Goal: Book appointment/travel/reservation

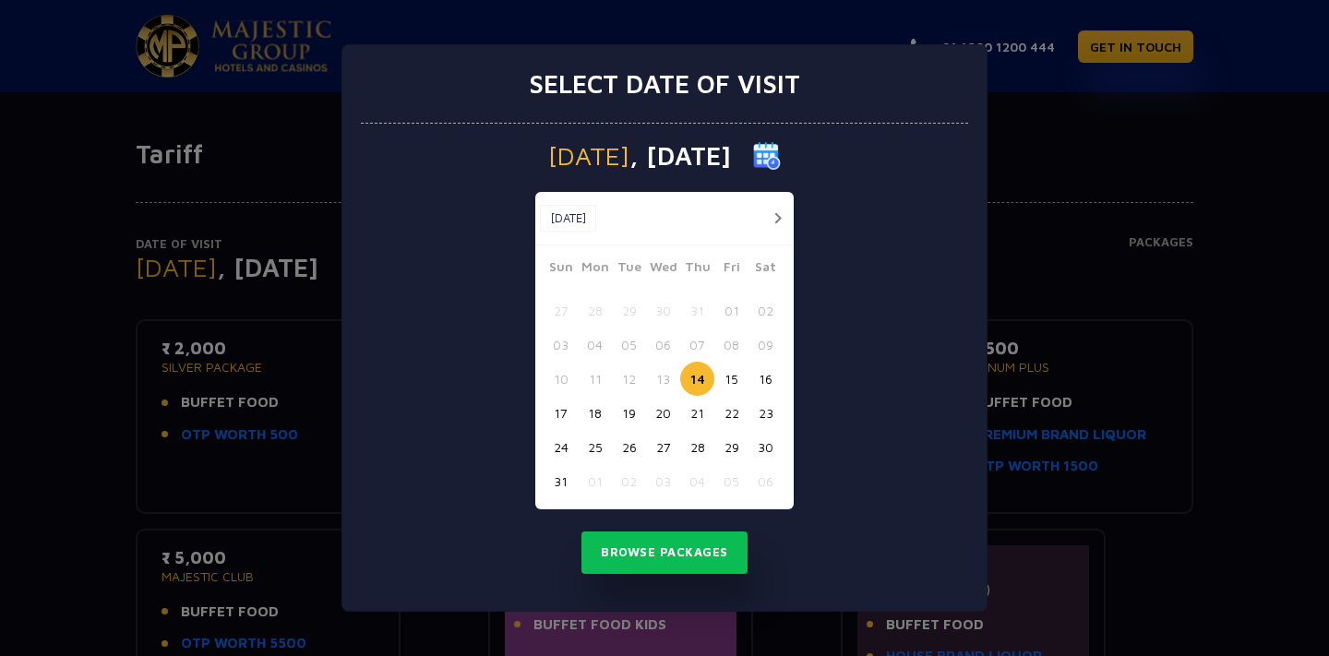
click at [1097, 291] on div "Select date of visit [DATE] [DATE] [DATE] Sun Mon Tue Wed Thu Fri Sat 27 28 29 …" at bounding box center [664, 328] width 1329 height 656
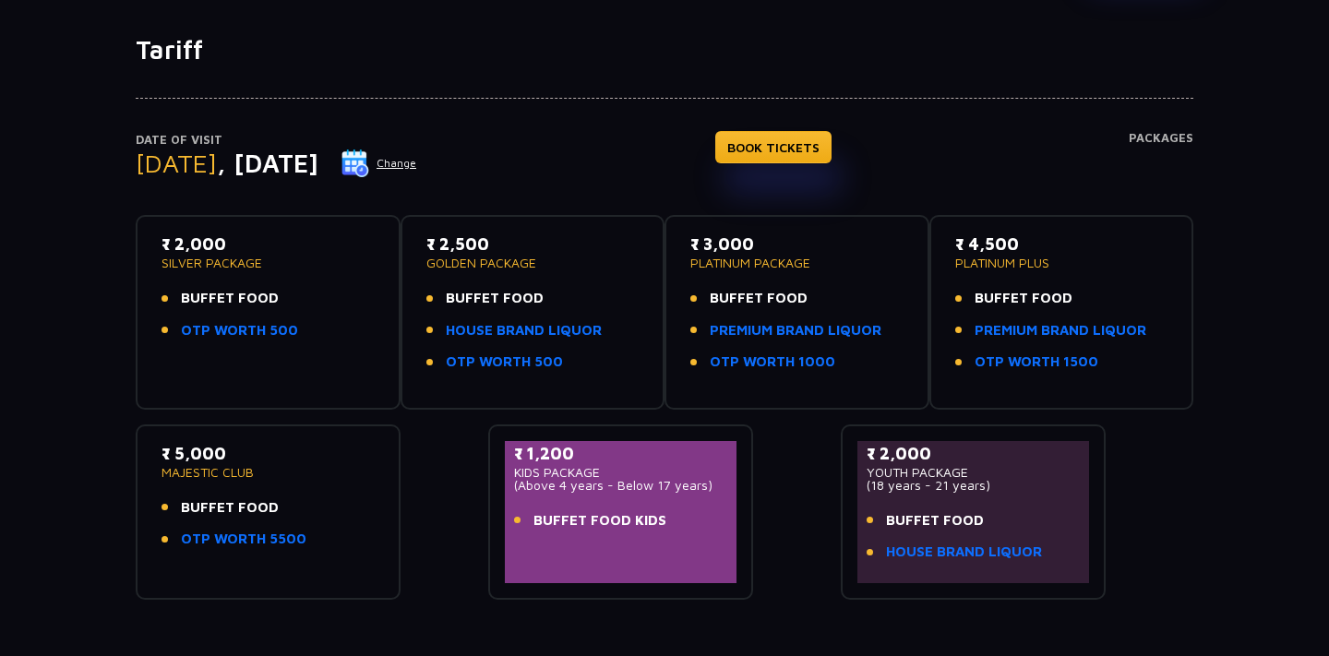
scroll to position [114, 0]
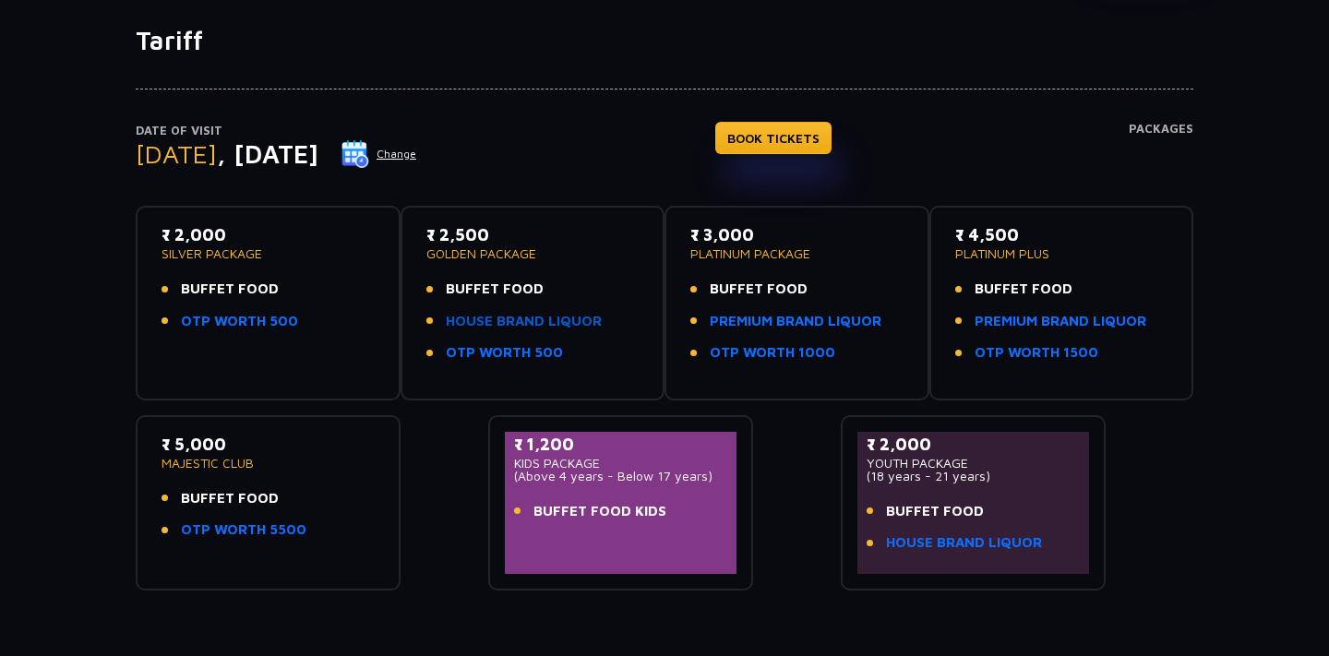
click at [482, 318] on link "HOUSE BRAND LIQUOR" at bounding box center [524, 321] width 156 height 21
click at [833, 328] on link "PREMIUM BRAND LIQUOR" at bounding box center [796, 321] width 172 height 21
click at [1064, 328] on link "PREMIUM BRAND LIQUOR" at bounding box center [1061, 321] width 172 height 21
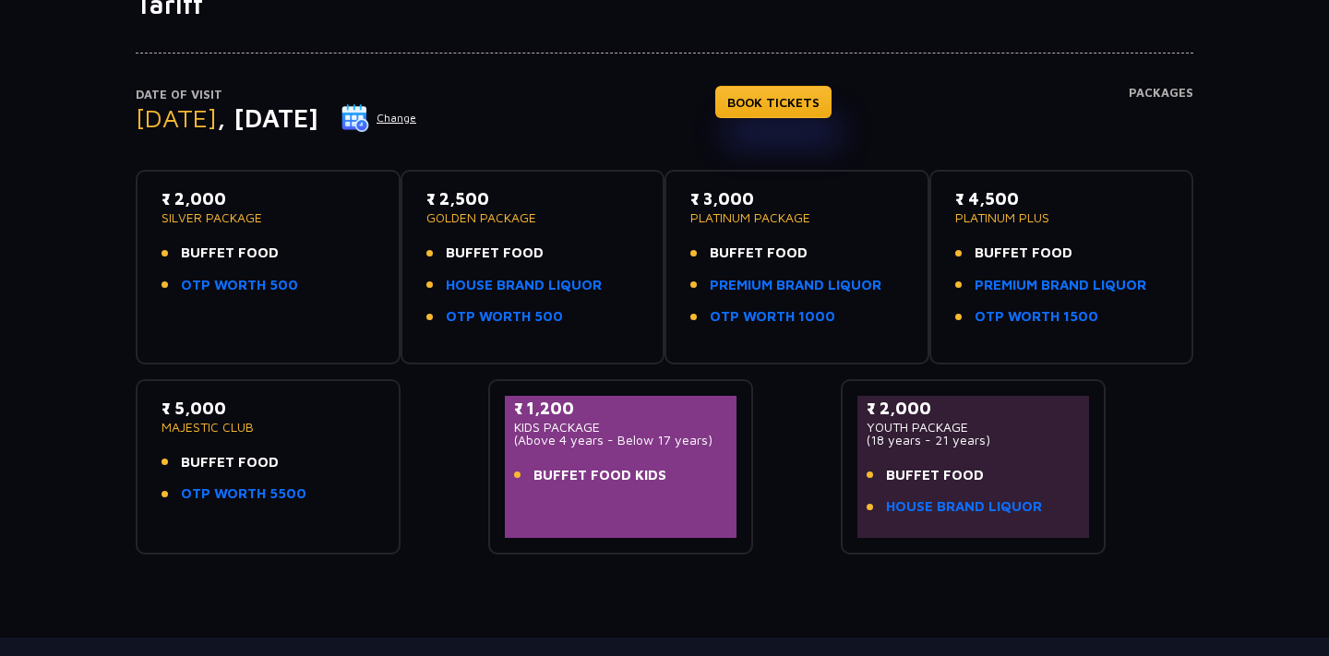
scroll to position [148, 0]
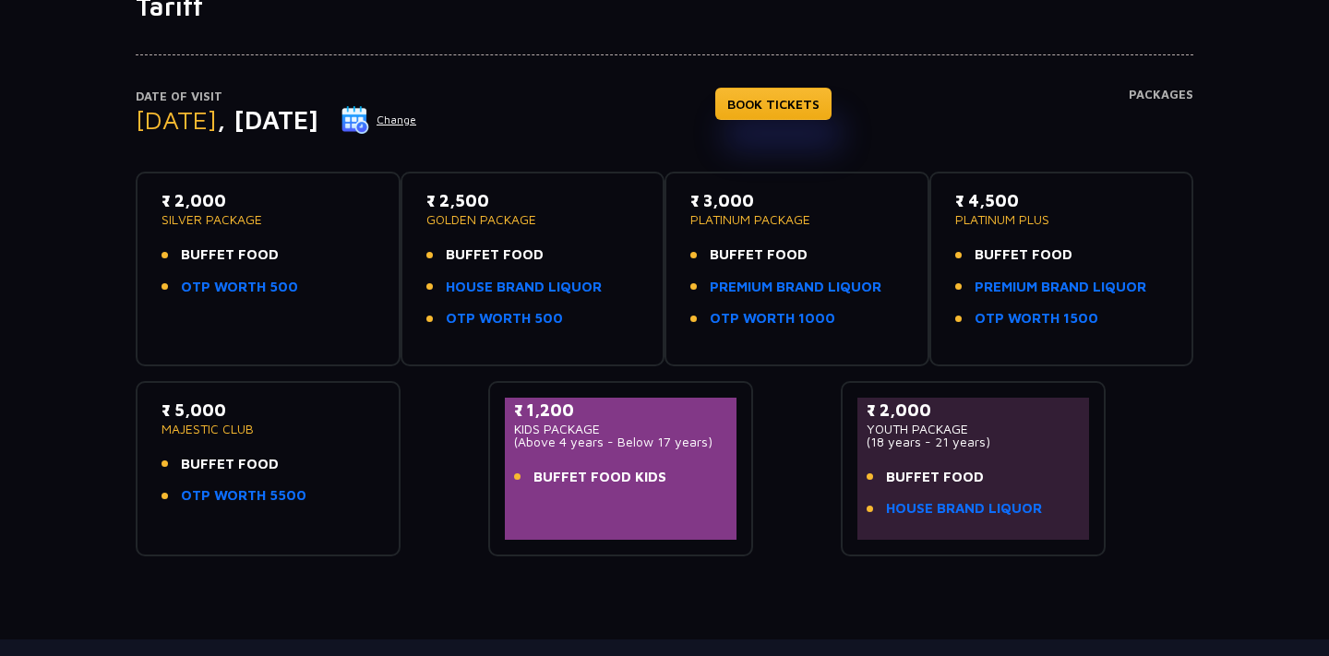
click at [229, 428] on p "MAJESTIC CLUB" at bounding box center [268, 429] width 213 height 13
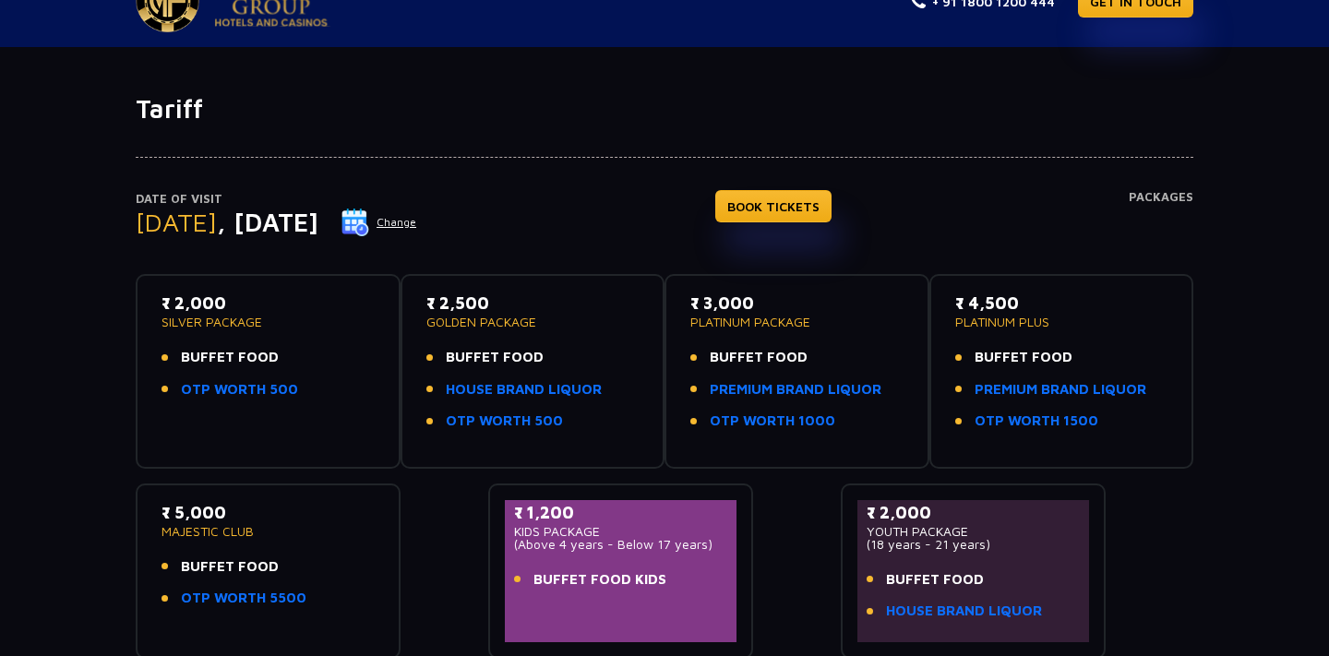
scroll to position [0, 0]
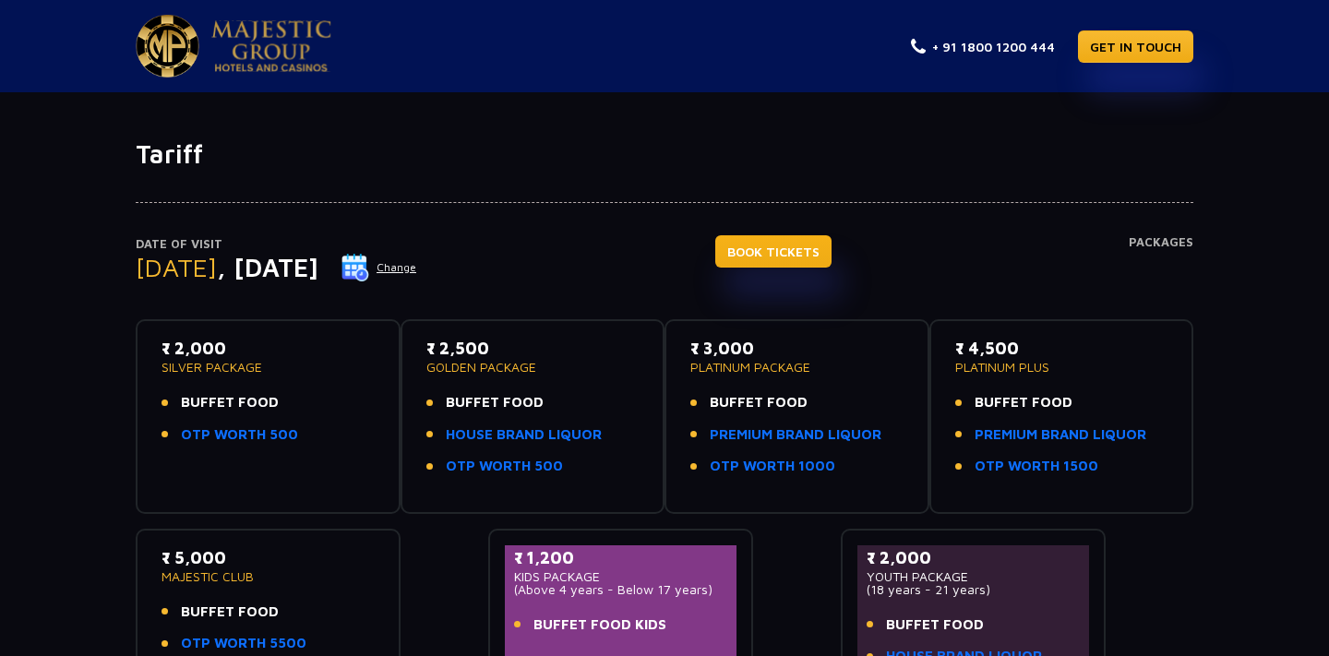
click at [832, 245] on link "BOOK TICKETS" at bounding box center [773, 251] width 116 height 32
